Goal: Task Accomplishment & Management: Manage account settings

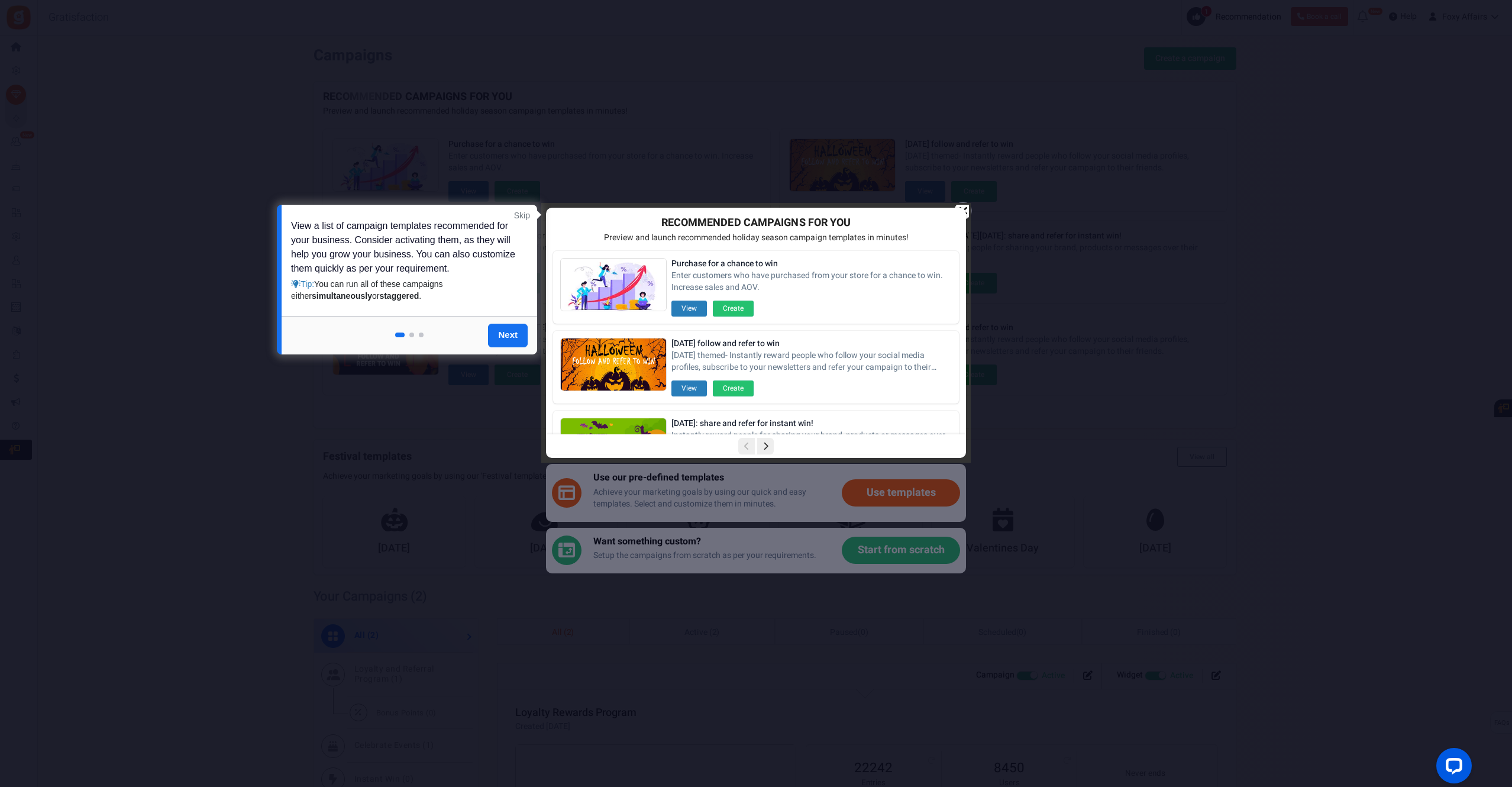
click at [964, 210] on div at bounding box center [756, 333] width 426 height 256
click at [1264, 262] on div at bounding box center [756, 393] width 1512 height 787
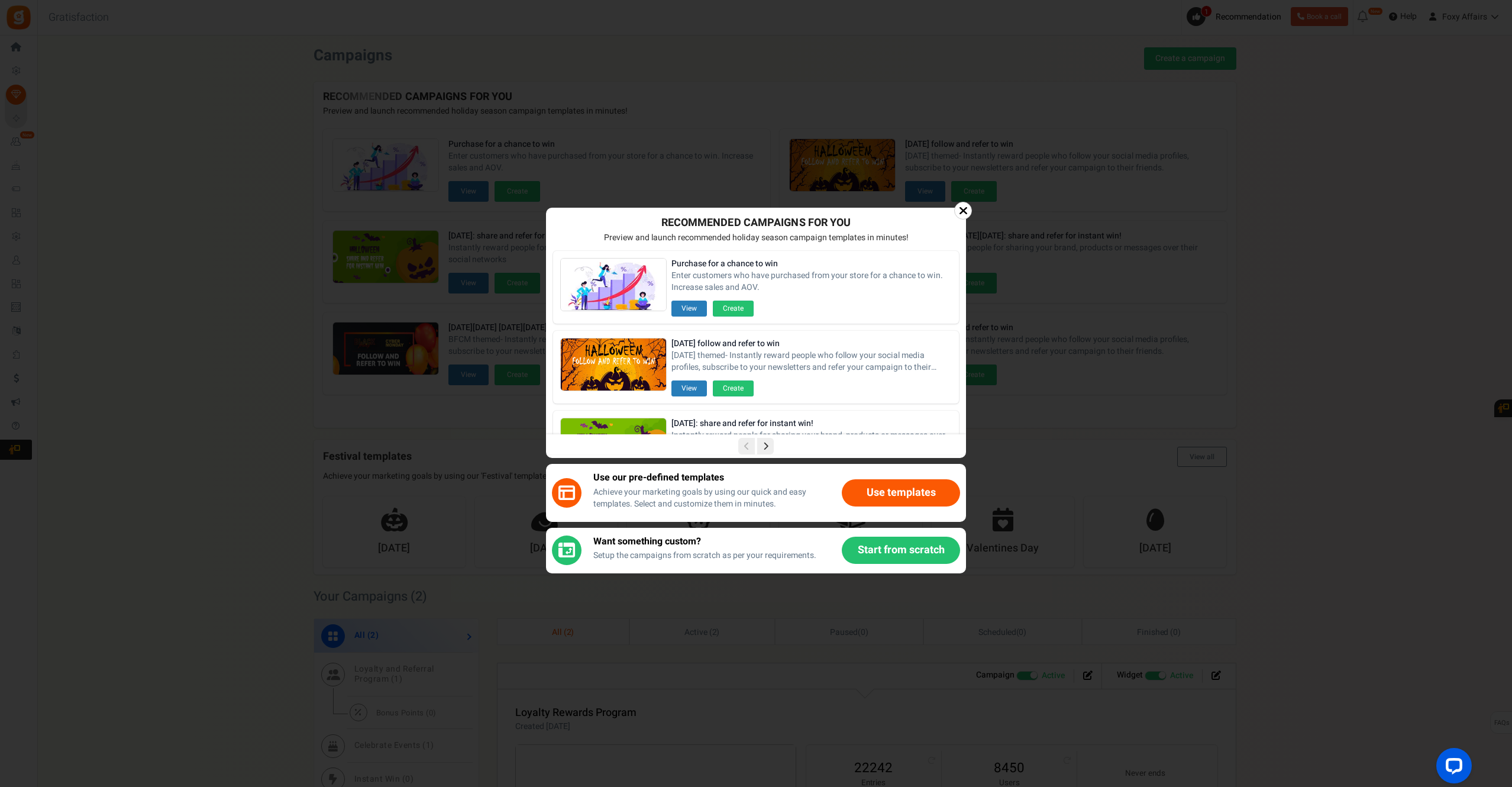
click at [966, 210] on icon at bounding box center [963, 211] width 9 height 12
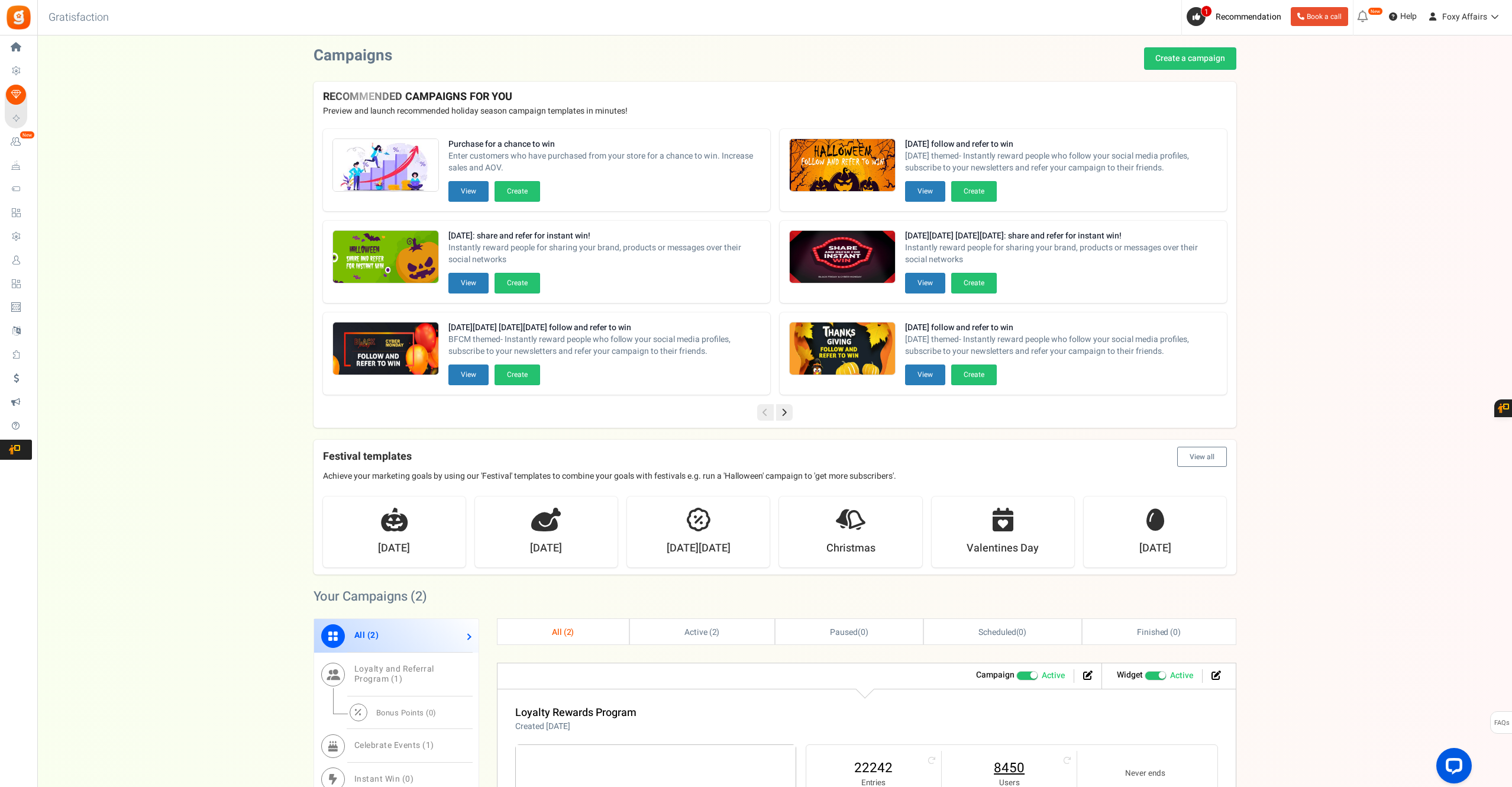
click at [996, 770] on link "8450" at bounding box center [1009, 768] width 111 height 19
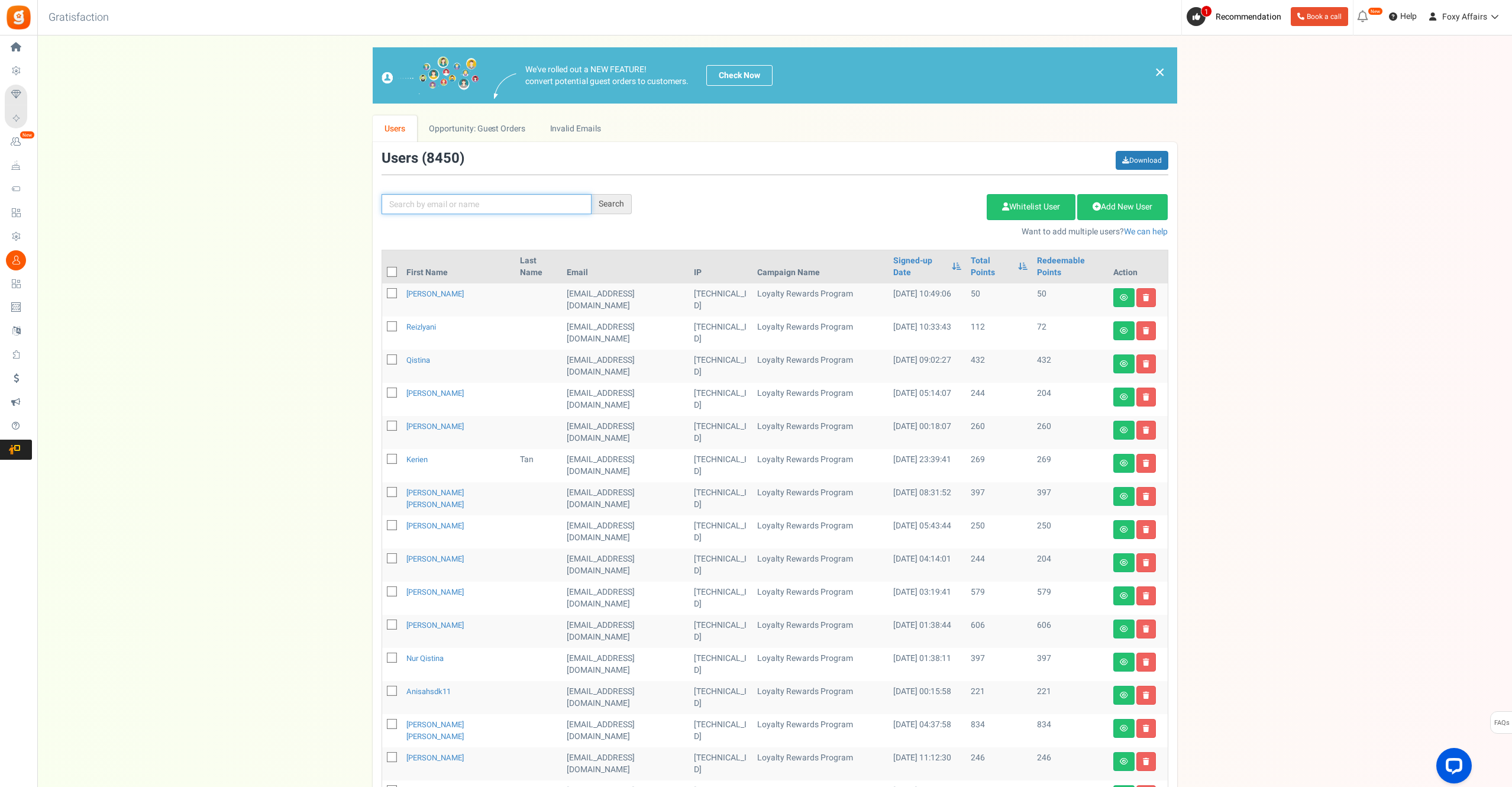
click at [505, 205] on input "text" at bounding box center [486, 204] width 210 height 20
paste input "[EMAIL_ADDRESS][DOMAIN_NAME]"
type input "[EMAIL_ADDRESS][DOMAIN_NAME]"
click at [607, 200] on div "Search" at bounding box center [612, 204] width 40 height 20
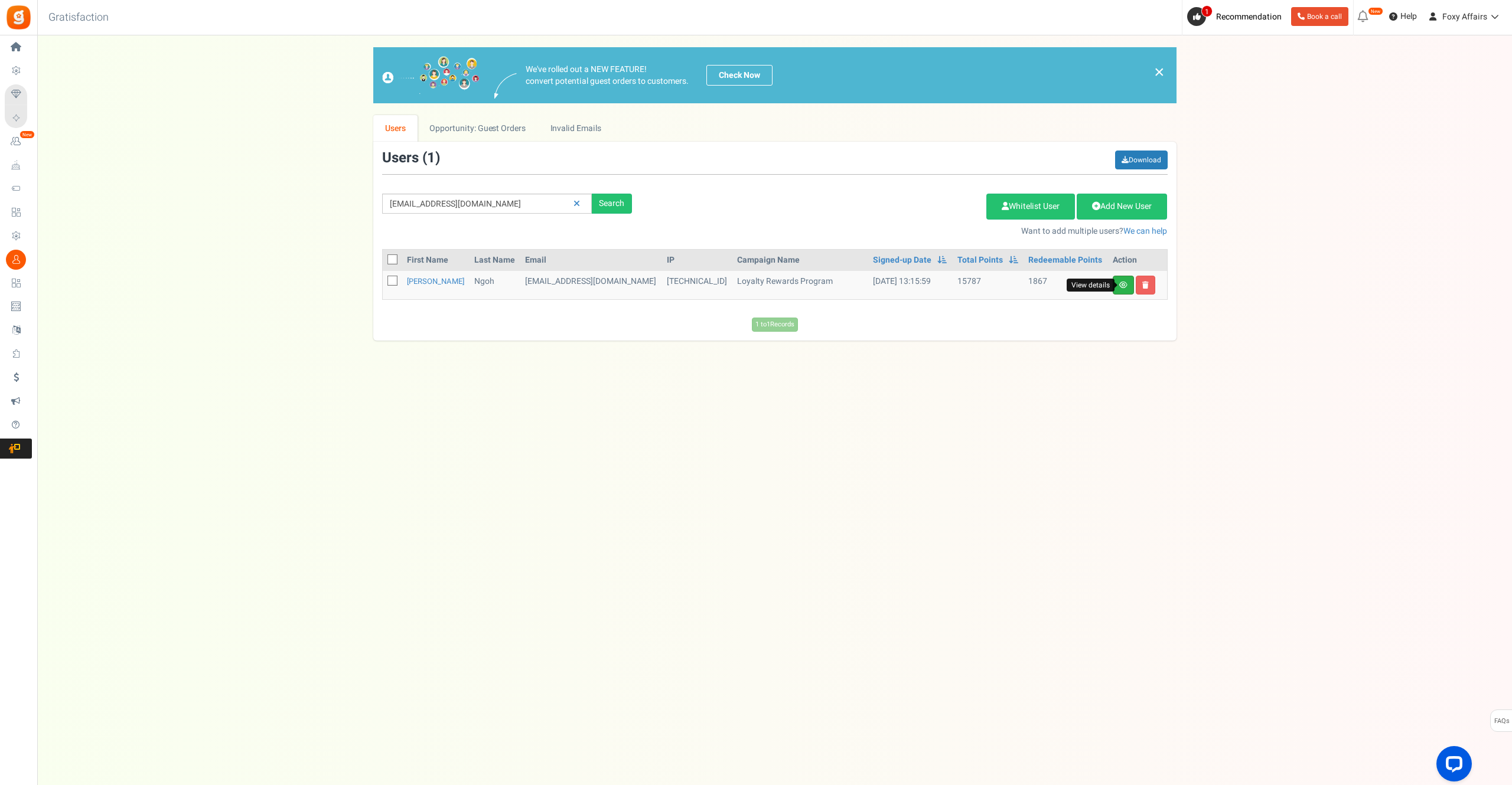
click at [1123, 284] on icon at bounding box center [1123, 285] width 8 height 7
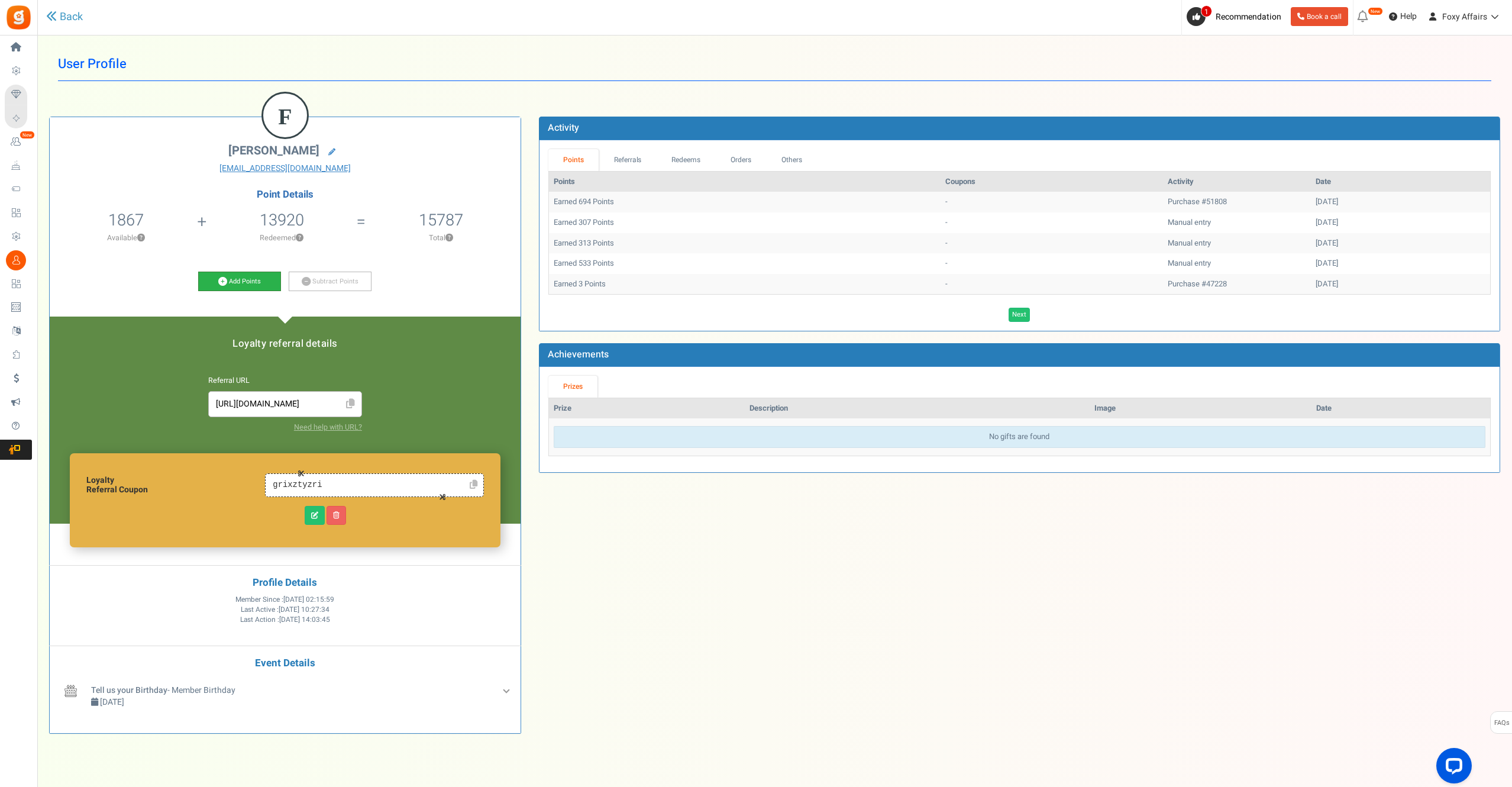
click at [226, 282] on icon at bounding box center [222, 281] width 9 height 9
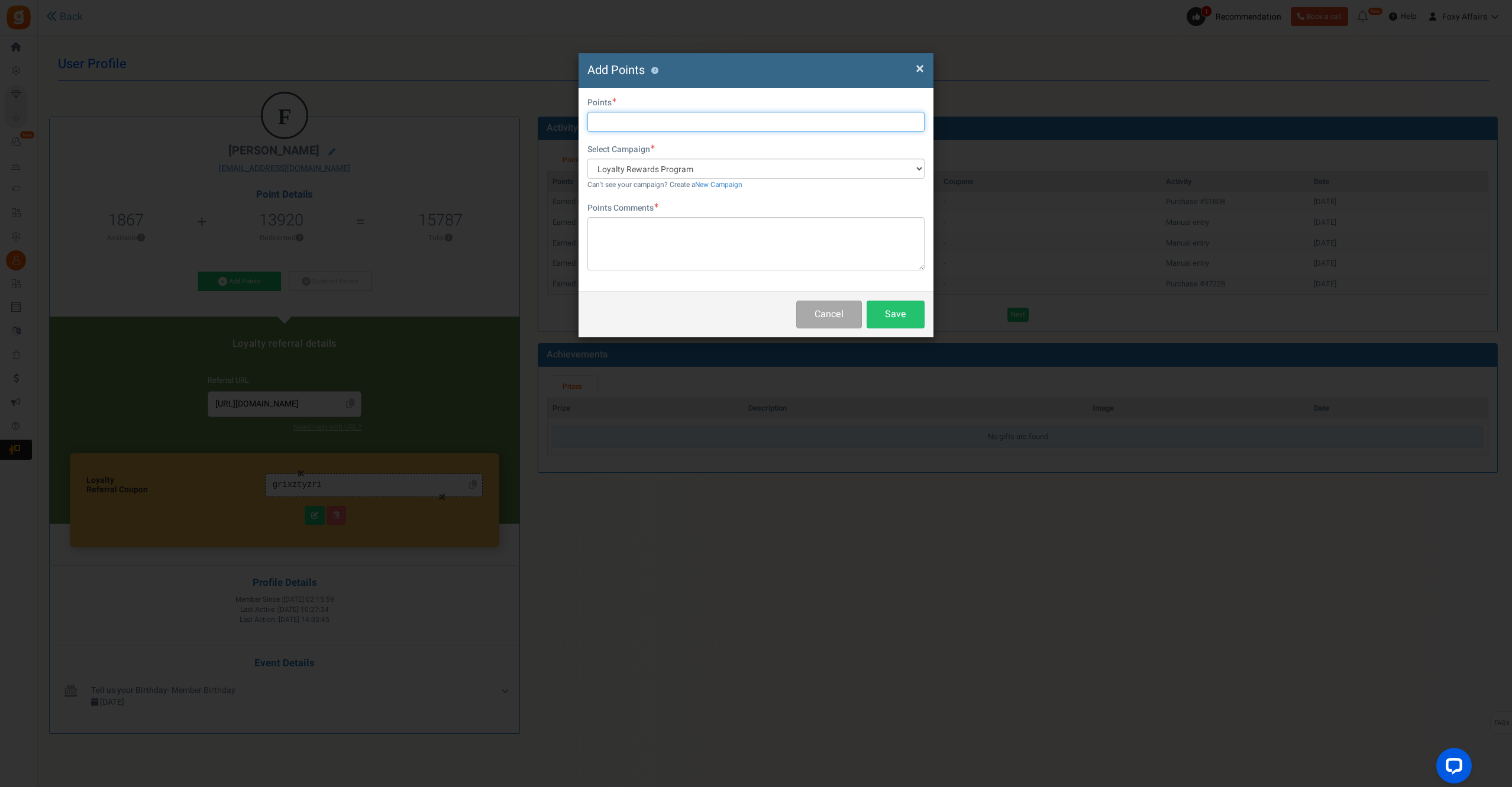
click at [607, 127] on input "text" at bounding box center [755, 122] width 337 height 20
type input "939"
click at [624, 233] on textarea at bounding box center [755, 244] width 337 height 53
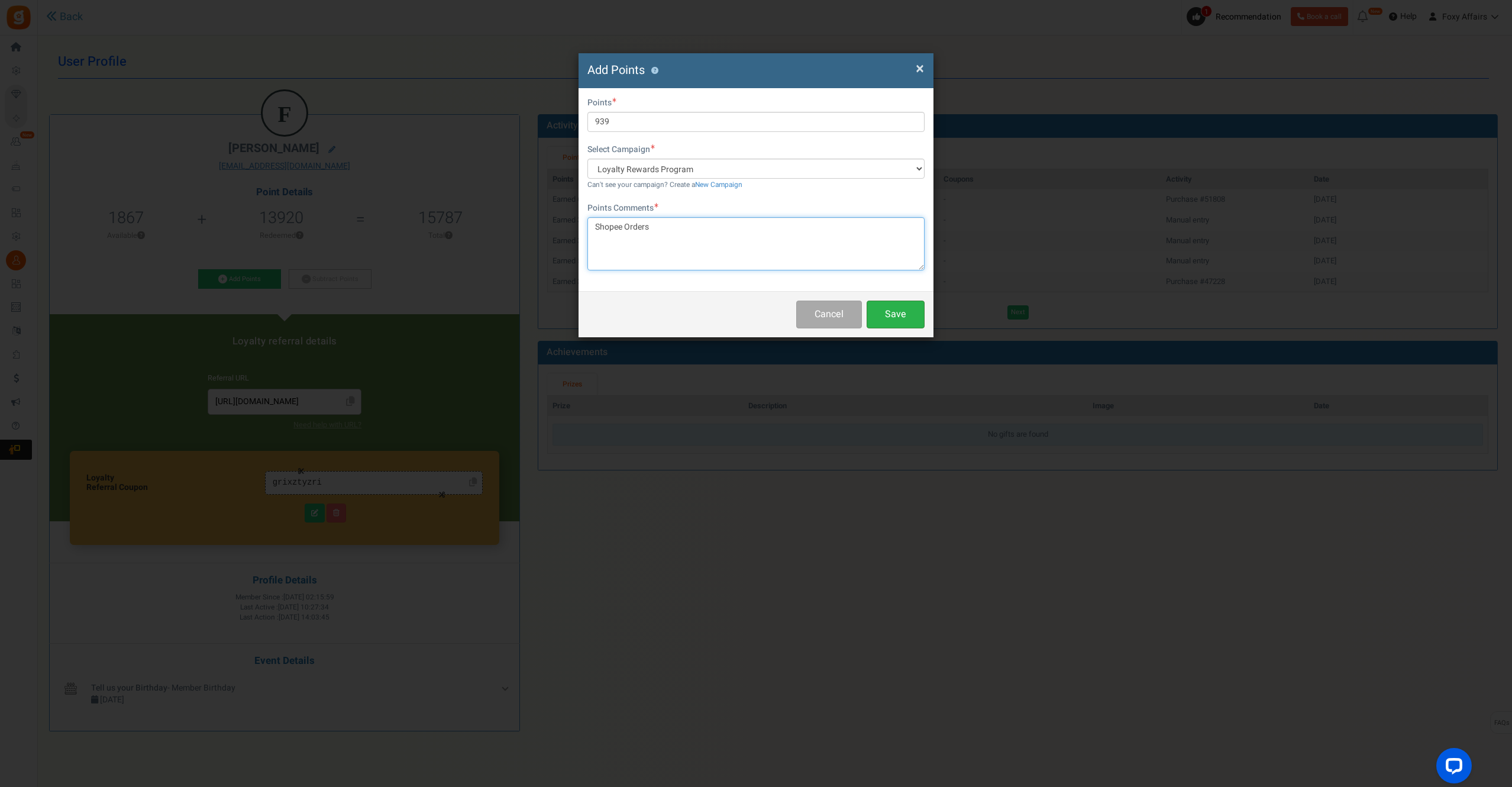
type textarea "Shopee Orders"
click at [885, 315] on button "Save" at bounding box center [895, 314] width 58 height 28
